Goal: Complete application form: Complete application form

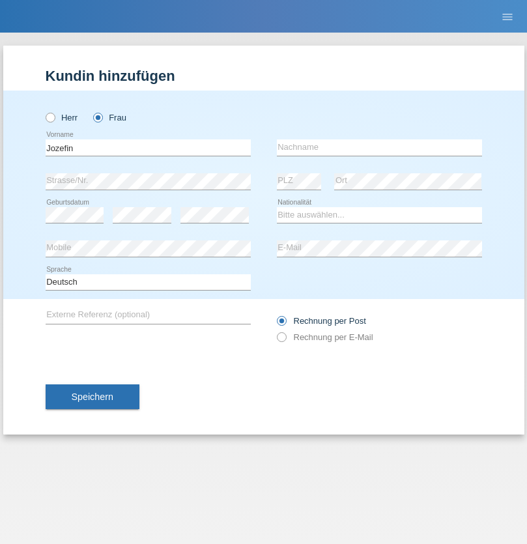
type input "Jozefin"
click at [379, 147] on input "text" at bounding box center [379, 148] width 205 height 16
type input "Bytyqi"
select select "CH"
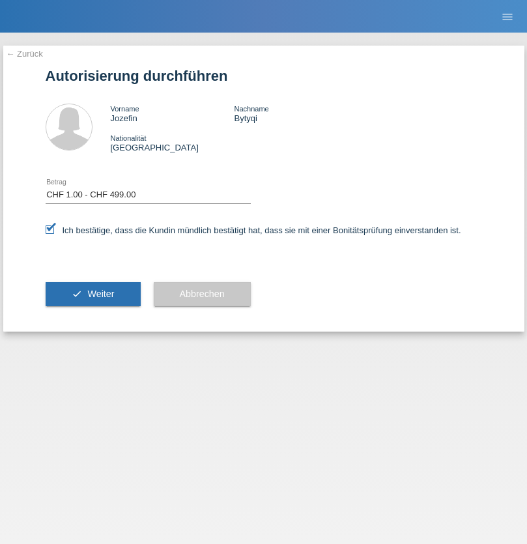
select select "1"
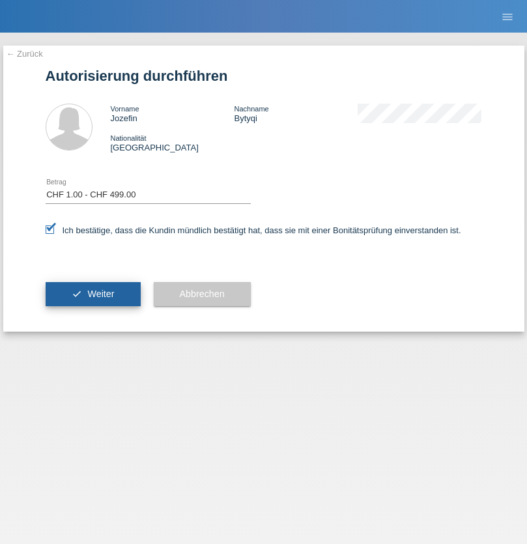
click at [93, 294] on span "Weiter" at bounding box center [100, 294] width 27 height 10
